Goal: Information Seeking & Learning: Learn about a topic

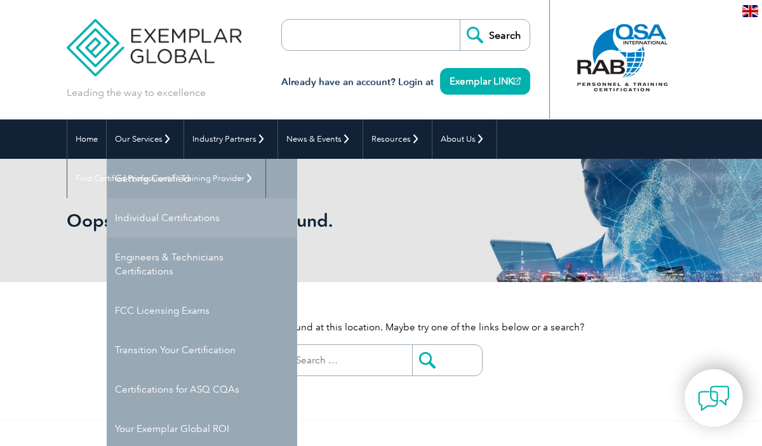
click at [149, 216] on link "Individual Certifications" at bounding box center [202, 217] width 191 height 39
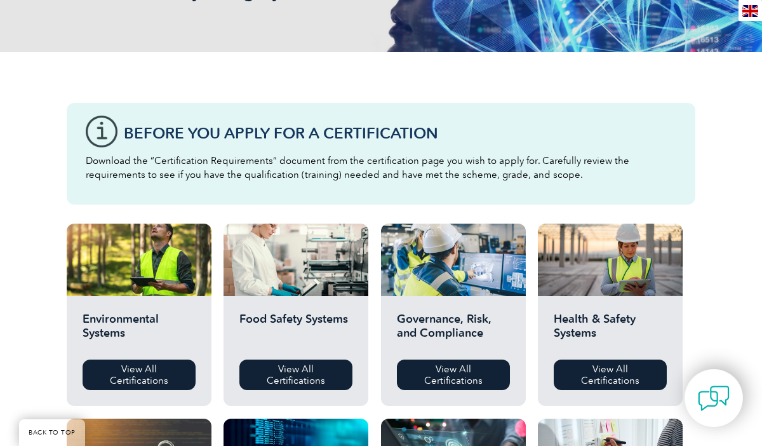
scroll to position [254, 0]
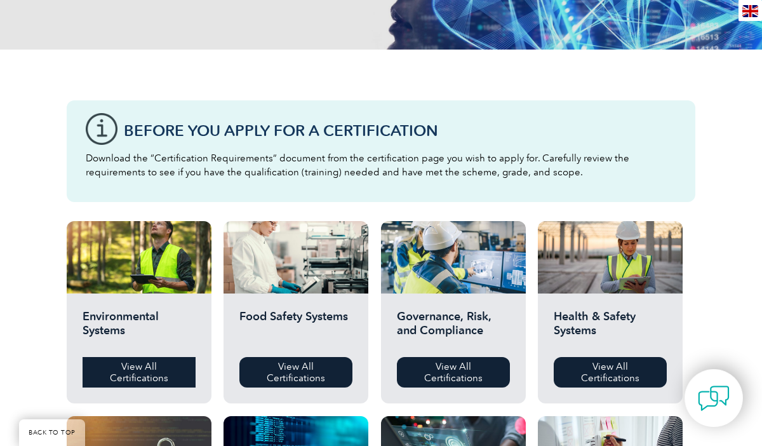
click at [151, 369] on link "View All Certifications" at bounding box center [139, 372] width 113 height 30
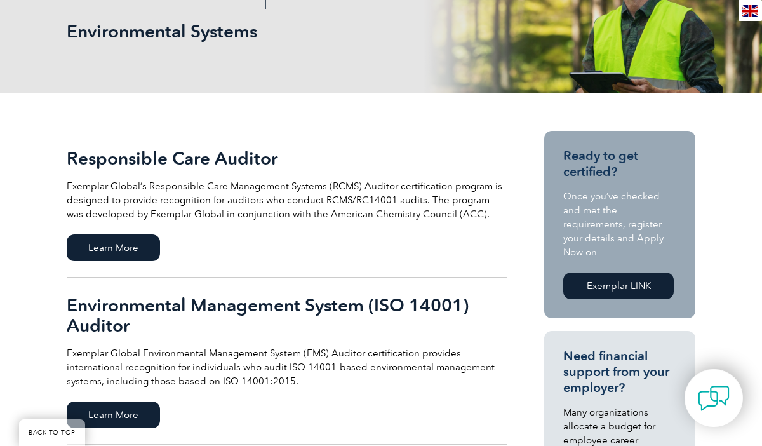
scroll to position [203, 0]
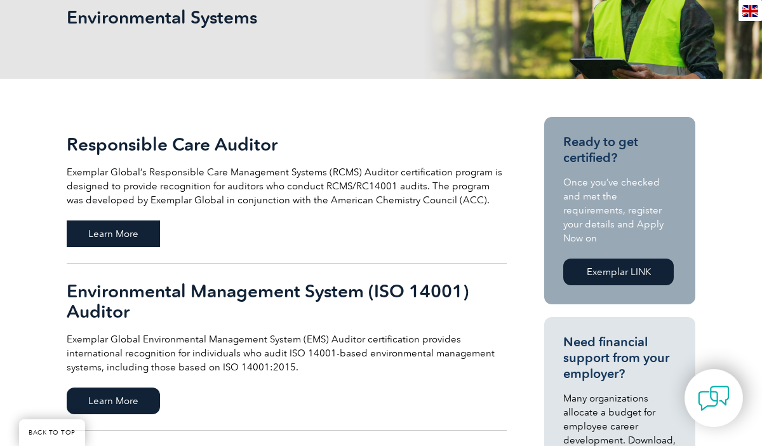
click at [128, 230] on span "Learn More" at bounding box center [113, 233] width 93 height 27
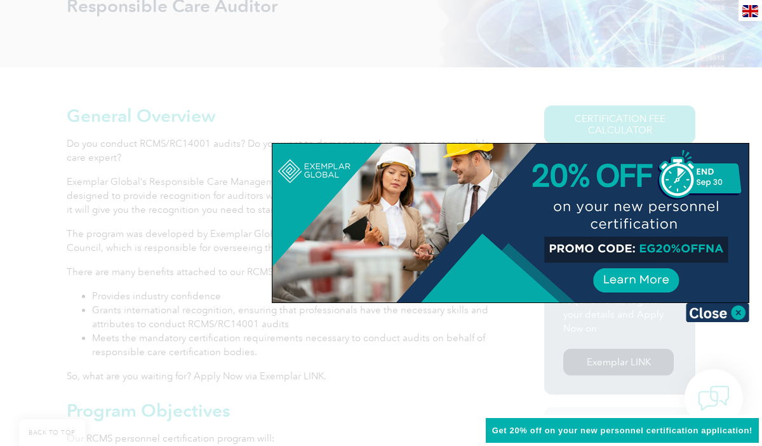
scroll to position [229, 0]
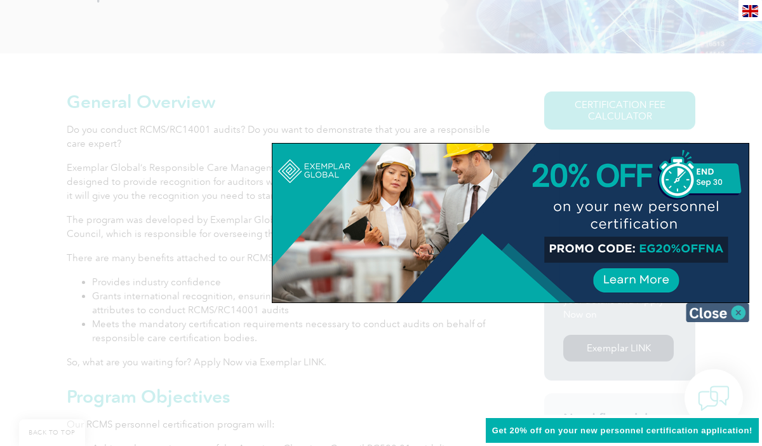
click at [738, 316] on img at bounding box center [718, 312] width 64 height 19
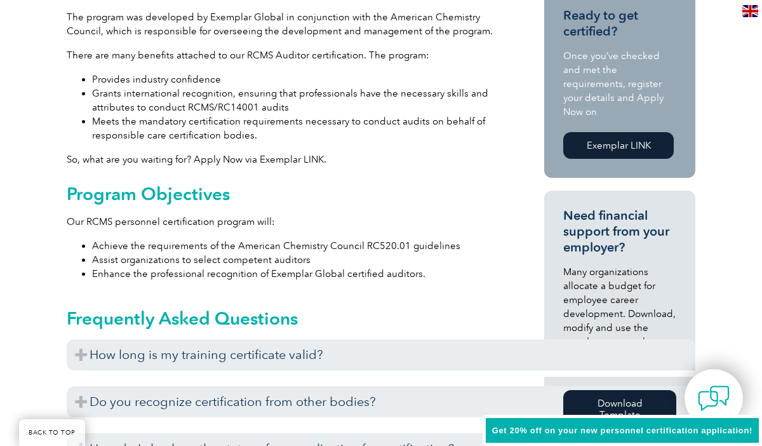
scroll to position [432, 0]
click at [637, 139] on link "Exemplar LINK" at bounding box center [619, 145] width 111 height 27
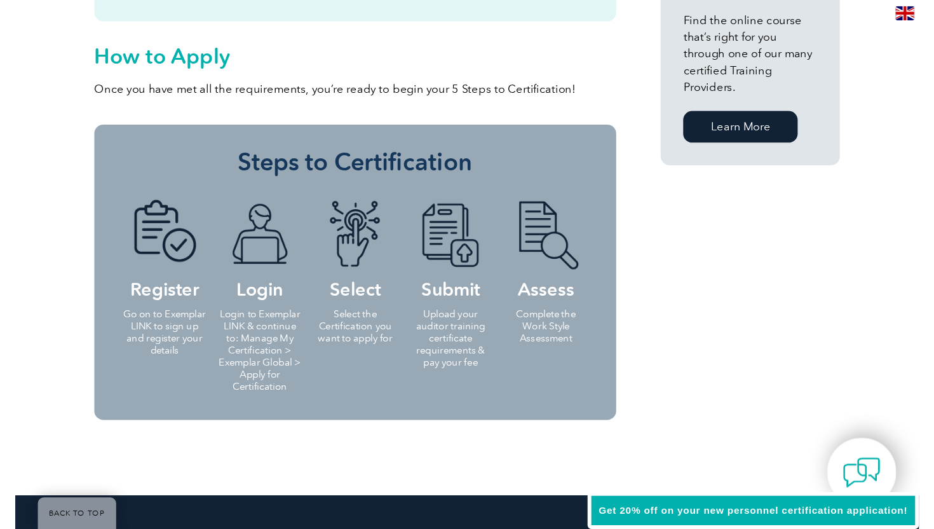
scroll to position [1169, 0]
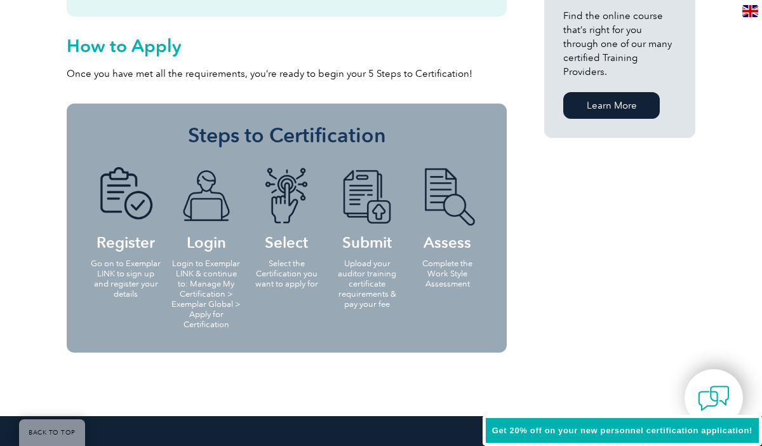
click at [213, 295] on p "Login to Exemplar LINK & continue to: Manage My Certification > Exemplar Global…" at bounding box center [206, 294] width 73 height 71
